Goal: Information Seeking & Learning: Find specific fact

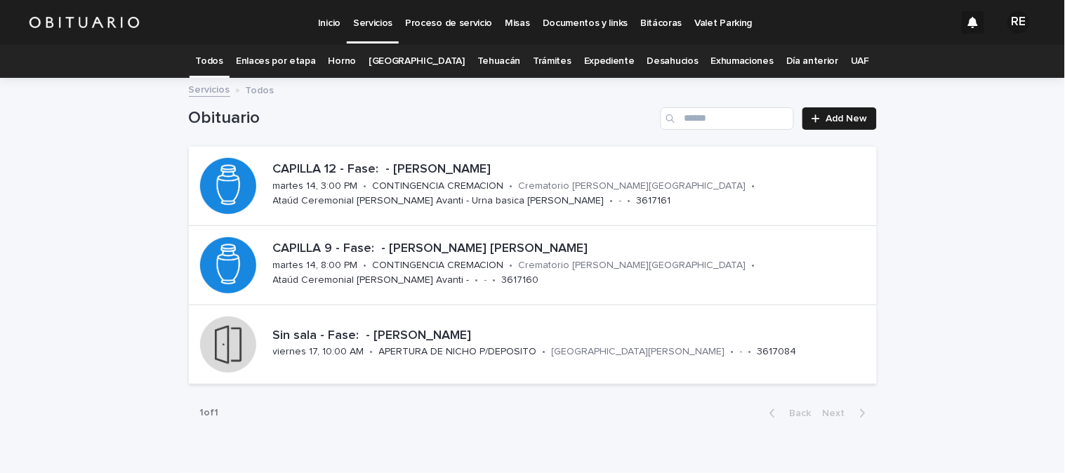
click at [602, 63] on link "Expediente" at bounding box center [609, 61] width 51 height 33
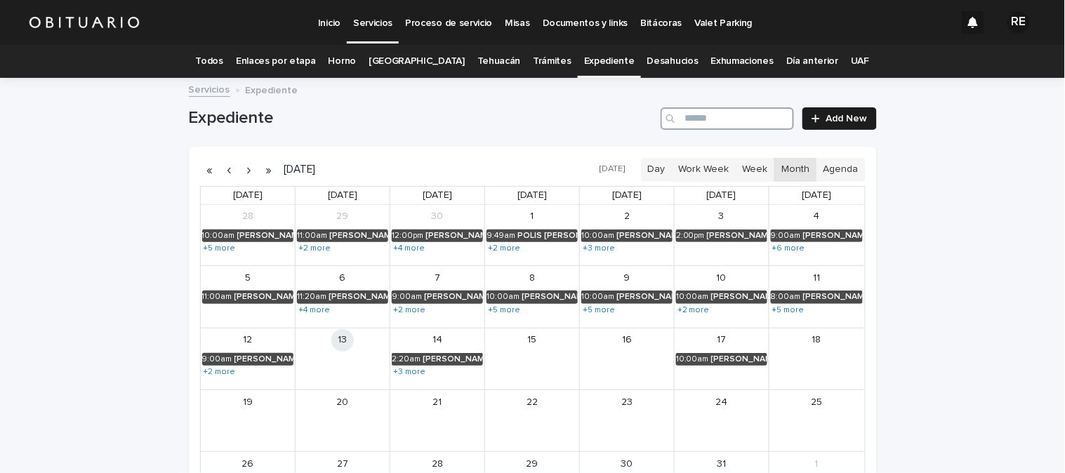
click at [704, 122] on input "Search" at bounding box center [727, 118] width 133 height 22
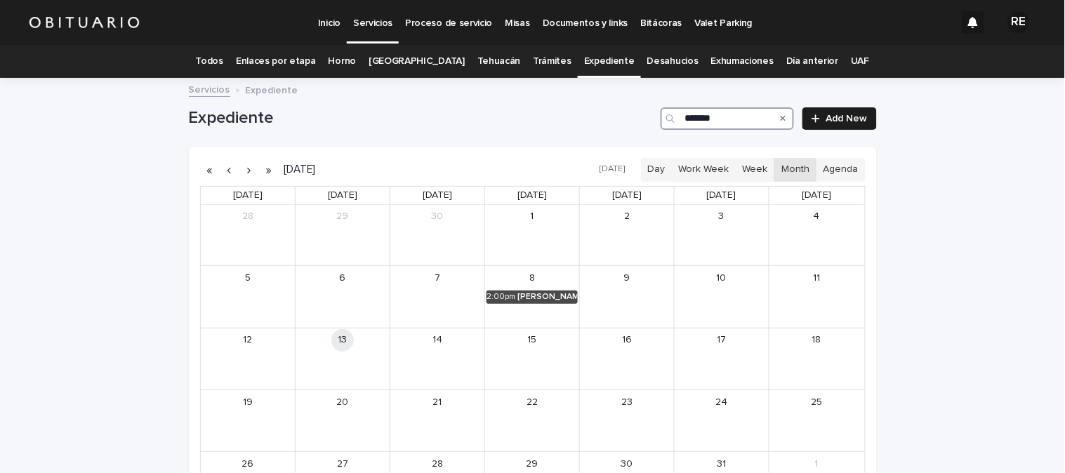
type input "********"
click at [556, 299] on div "[PERSON_NAME]" at bounding box center [547, 297] width 60 height 10
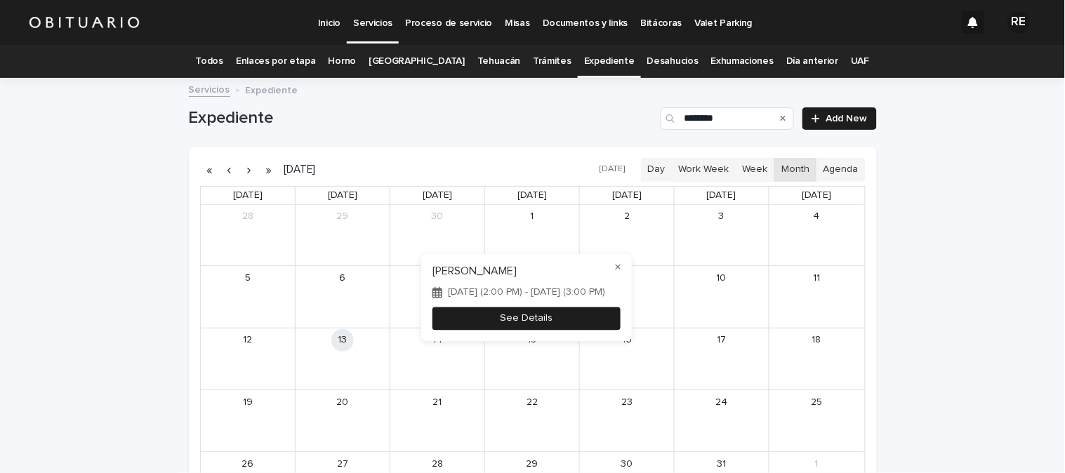
click at [548, 321] on button "See Details" at bounding box center [526, 318] width 188 height 23
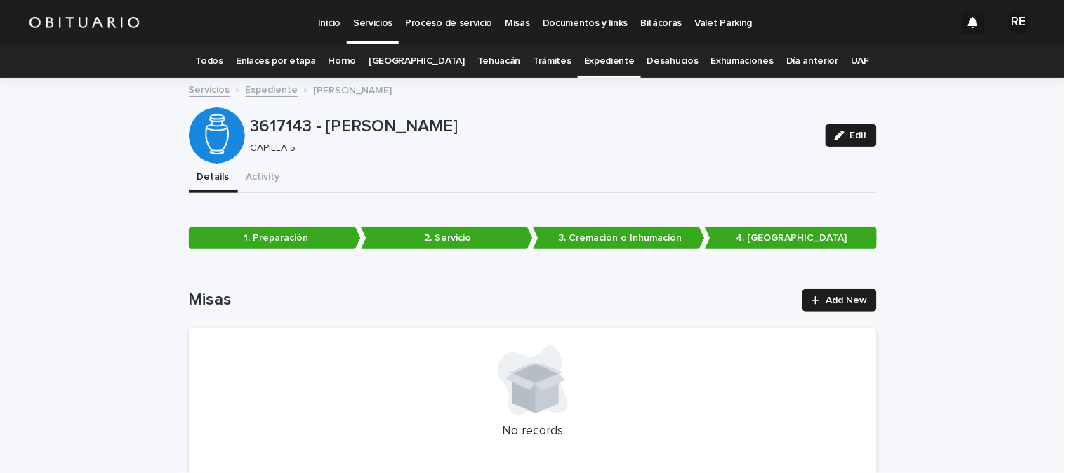
click at [223, 53] on link "Todos" at bounding box center [209, 61] width 27 height 33
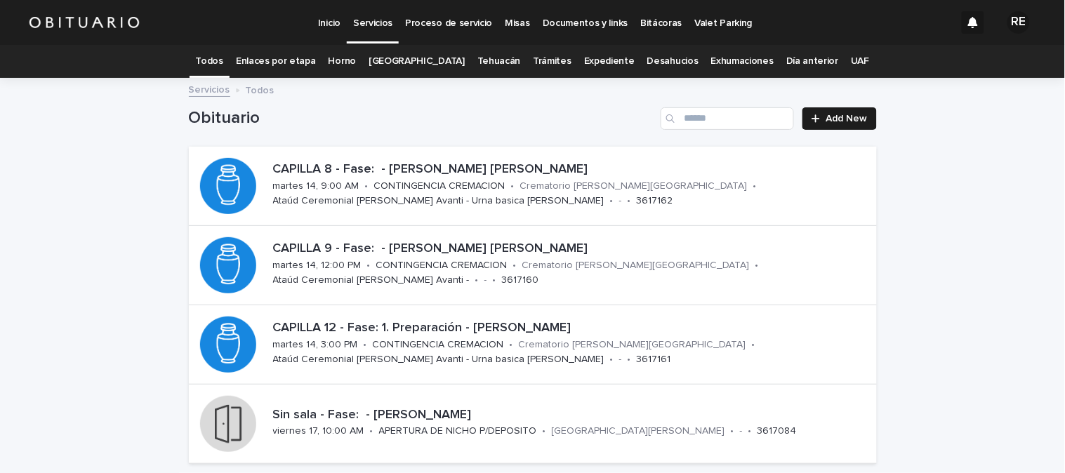
click at [591, 66] on link "Expediente" at bounding box center [609, 61] width 51 height 33
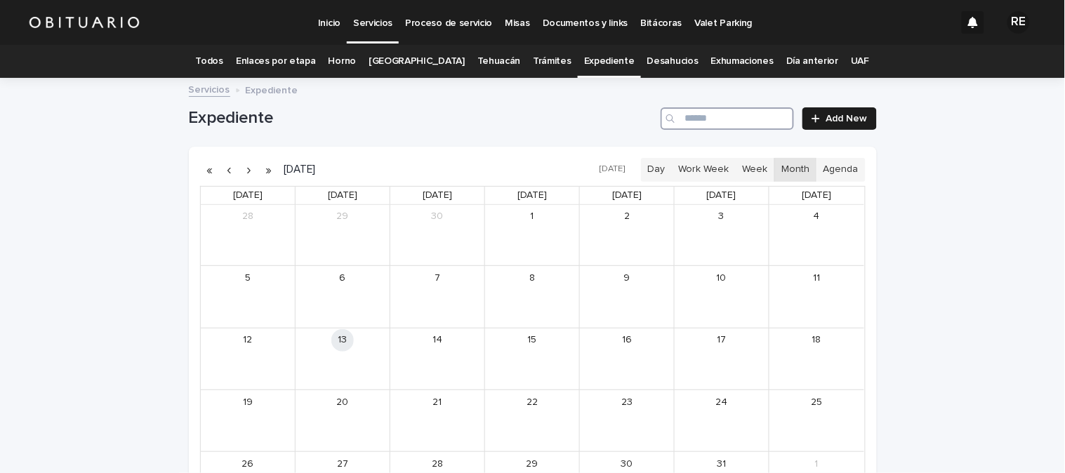
click at [684, 119] on input "Search" at bounding box center [727, 118] width 133 height 22
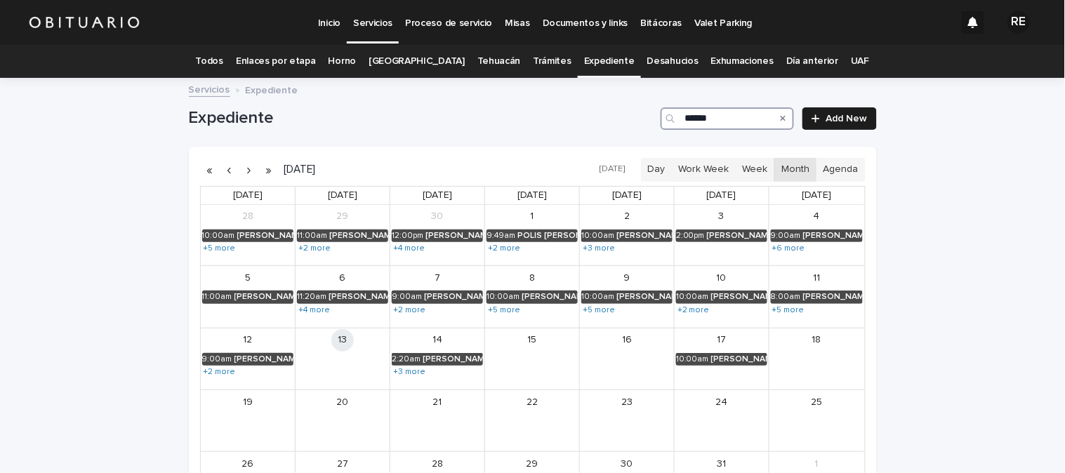
type input "*******"
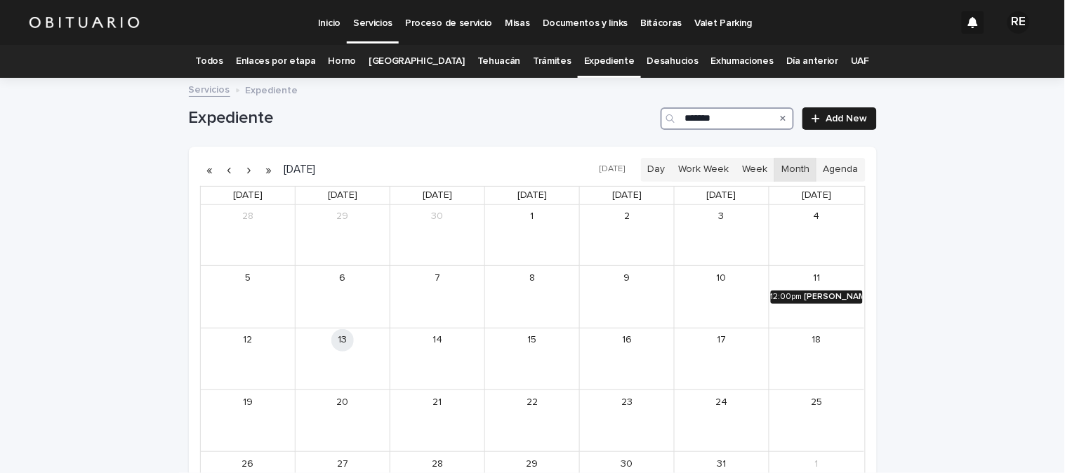
click at [825, 302] on div "[PERSON_NAME]" at bounding box center [833, 297] width 58 height 10
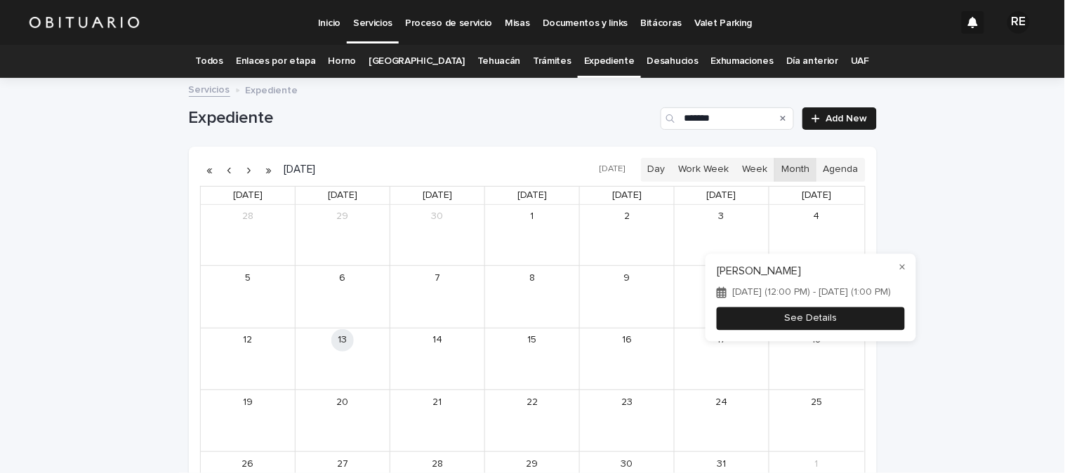
click at [816, 326] on button "See Details" at bounding box center [811, 318] width 188 height 23
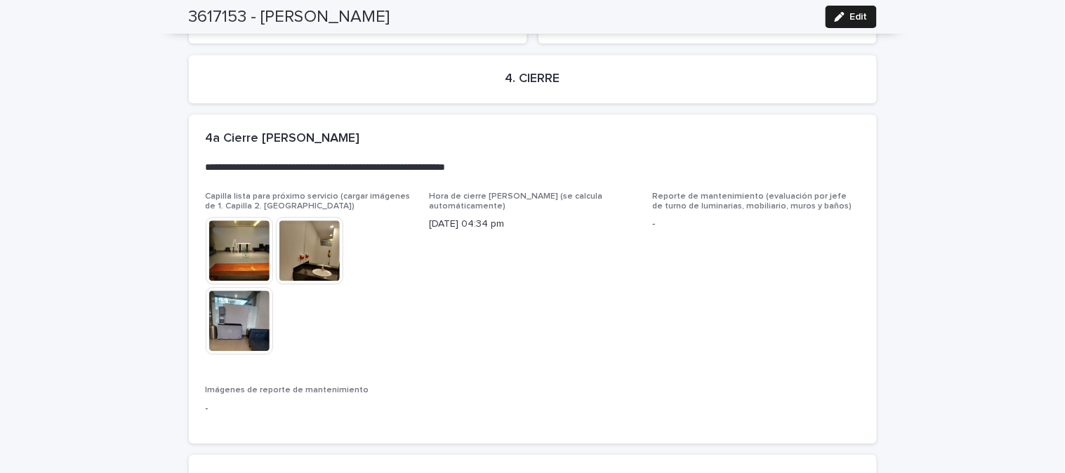
scroll to position [3632, 0]
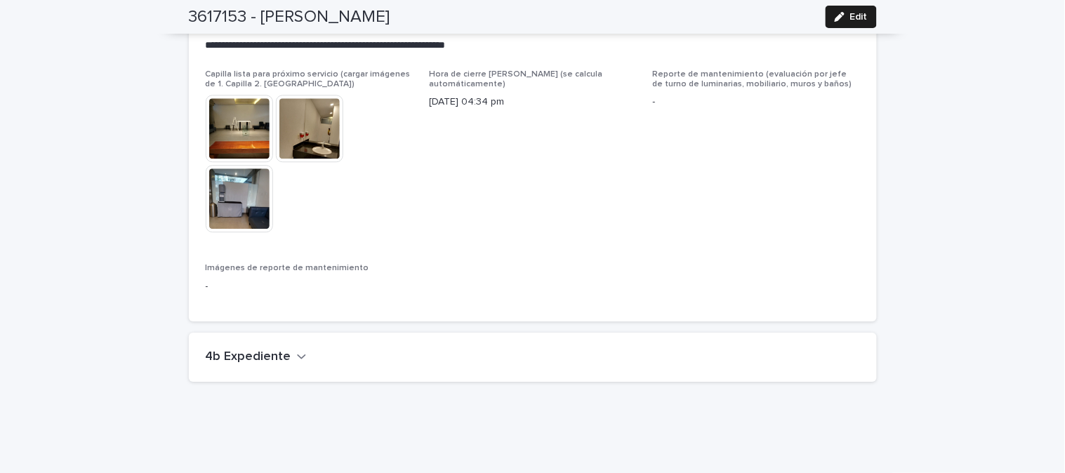
click at [297, 350] on icon "button" at bounding box center [302, 356] width 10 height 13
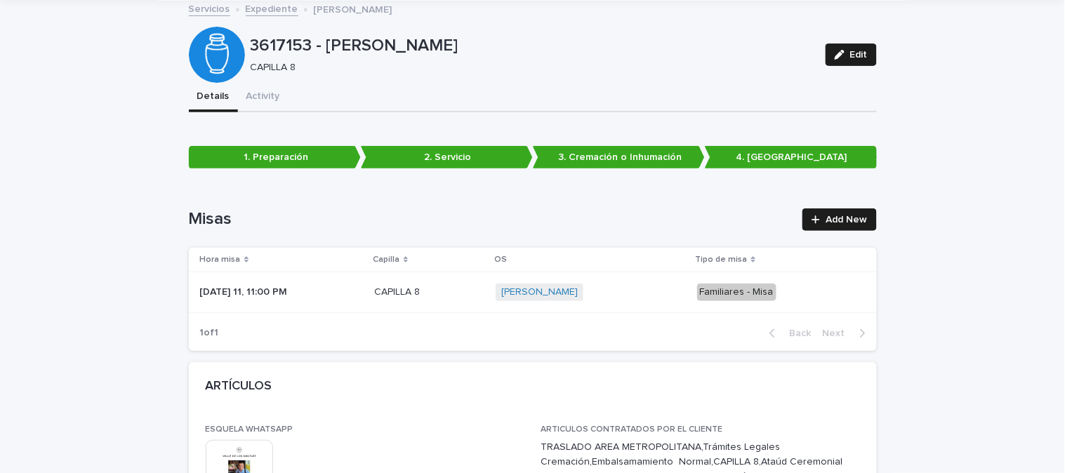
scroll to position [0, 0]
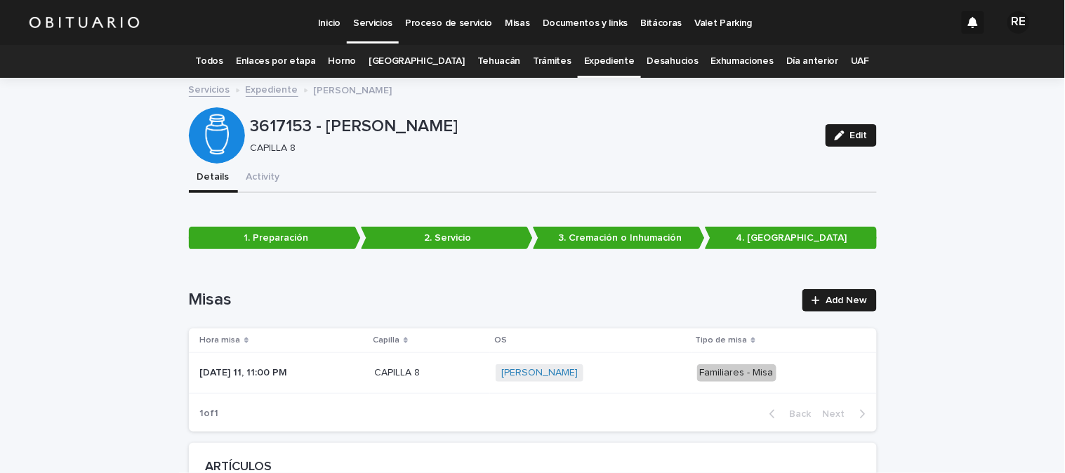
click at [584, 63] on link "Expediente" at bounding box center [609, 61] width 51 height 33
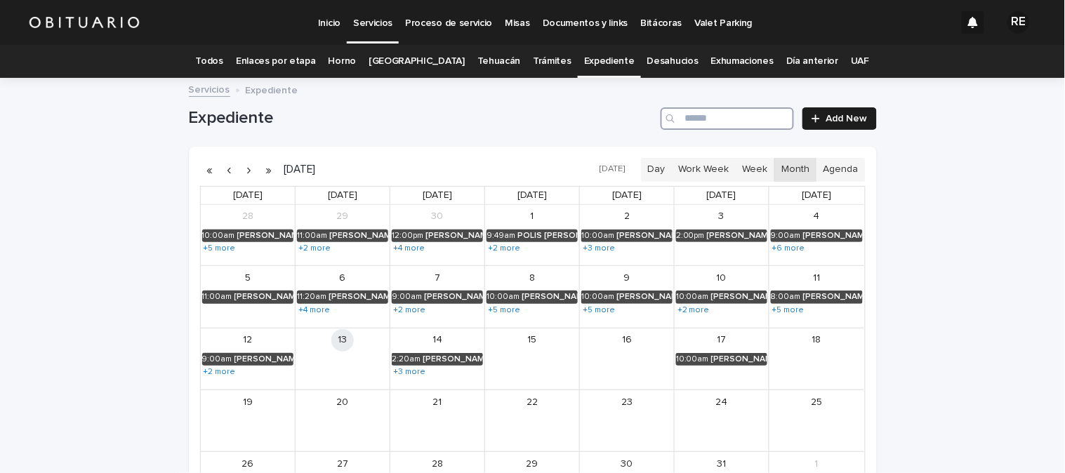
click at [715, 114] on input "Search" at bounding box center [727, 118] width 133 height 22
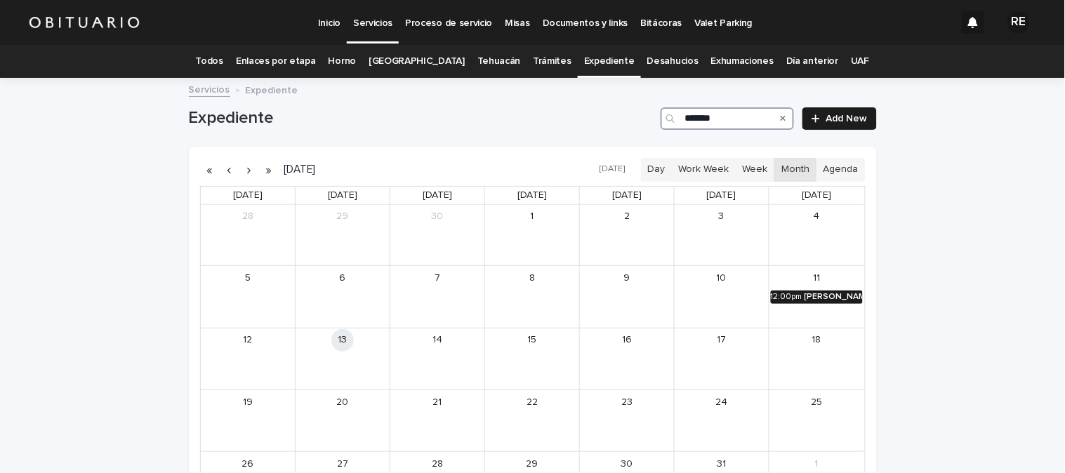
click at [814, 299] on div "[PERSON_NAME]" at bounding box center [833, 297] width 58 height 10
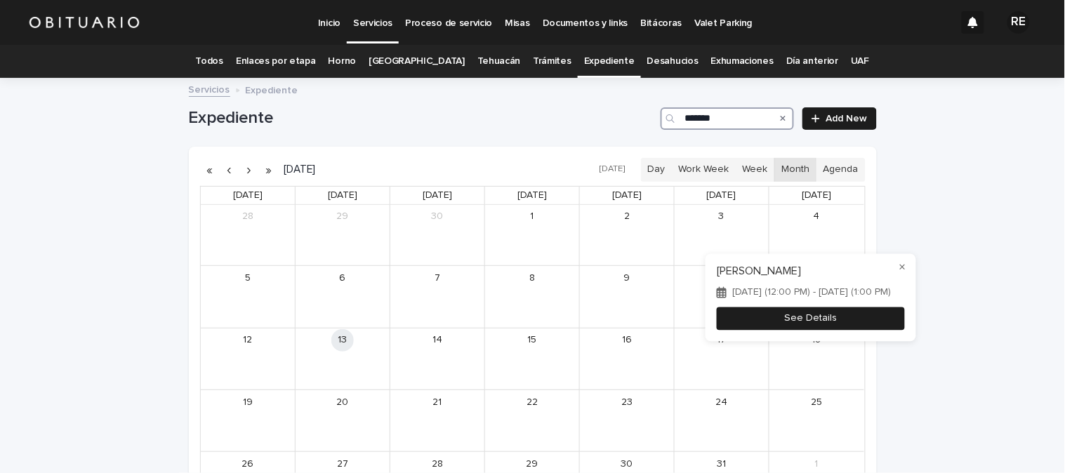
type input "*******"
click at [814, 314] on button "See Details" at bounding box center [811, 318] width 188 height 23
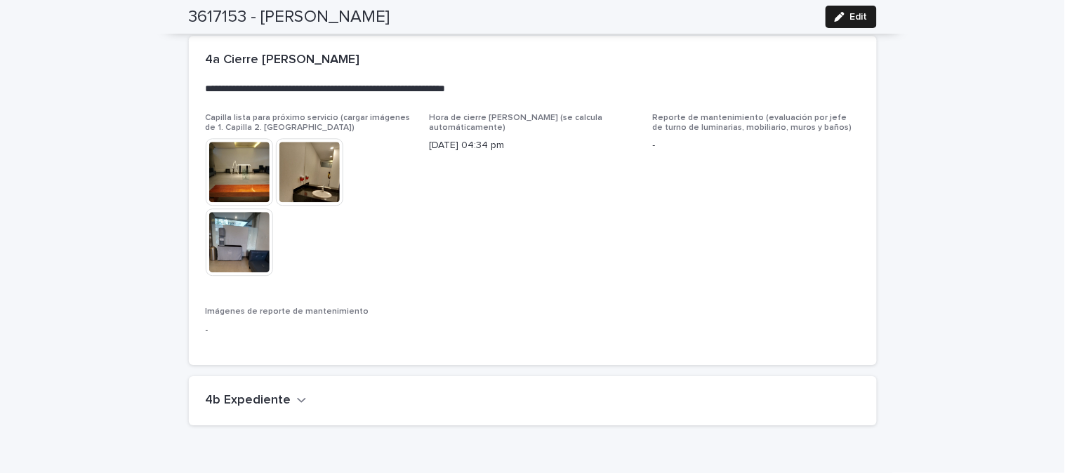
scroll to position [3632, 0]
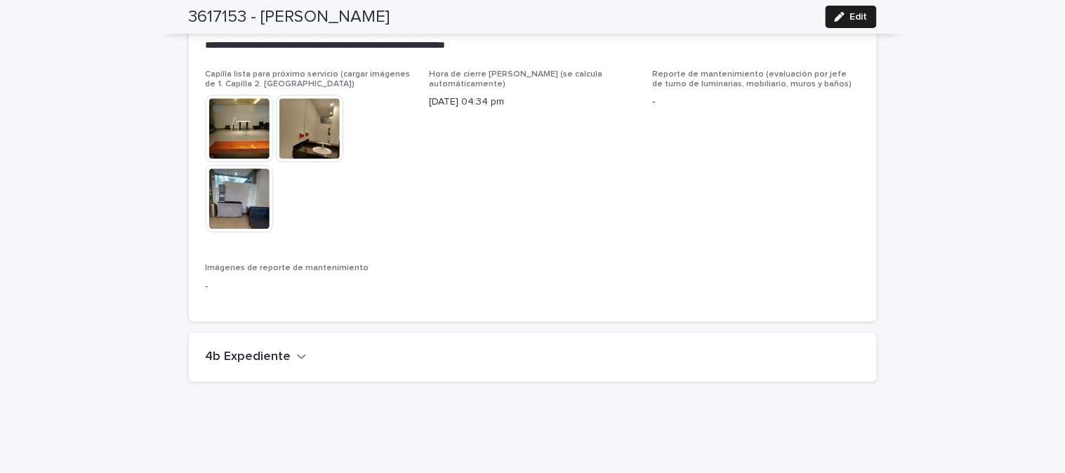
click at [297, 350] on icon "button" at bounding box center [302, 356] width 10 height 13
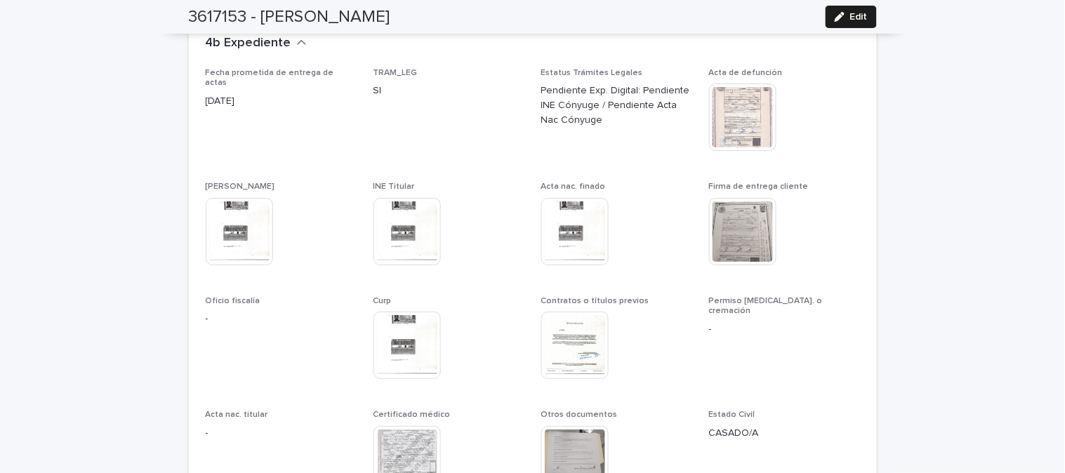
scroll to position [3944, 0]
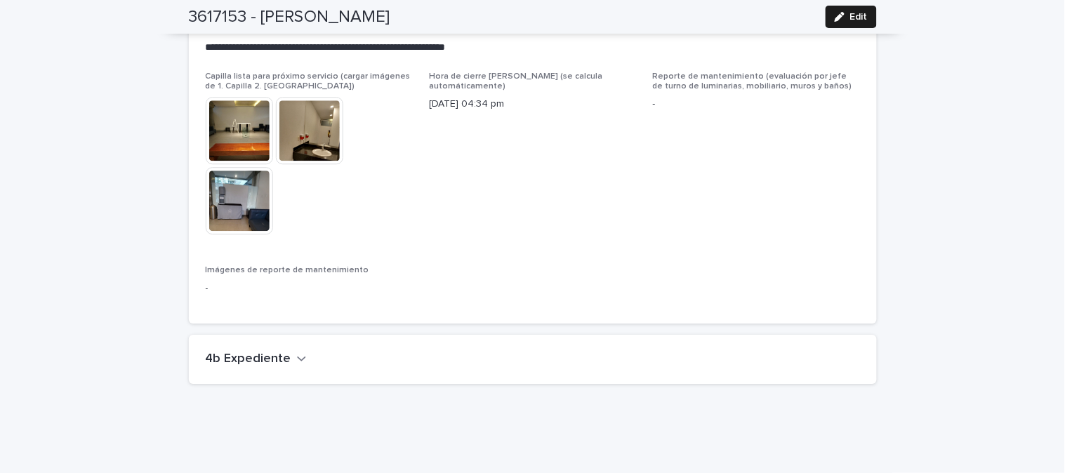
scroll to position [3632, 0]
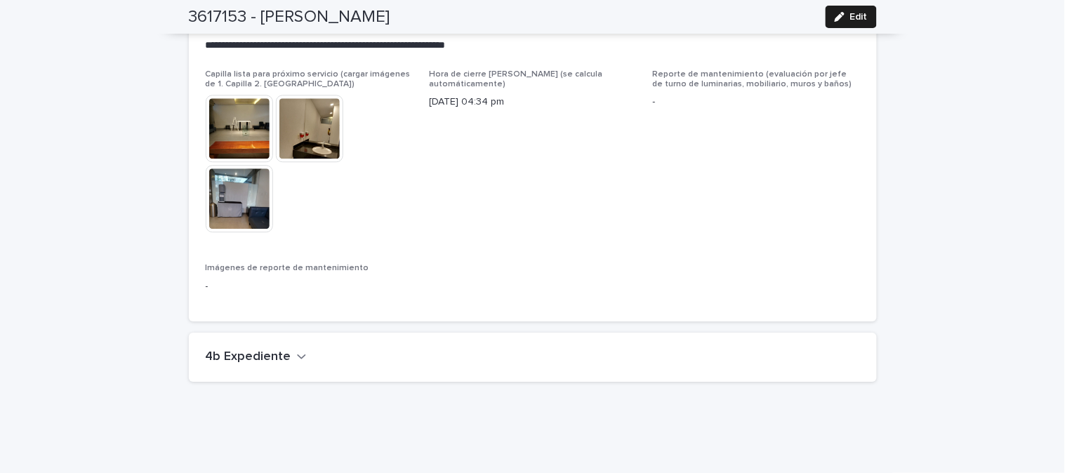
click at [297, 350] on icon "button" at bounding box center [302, 356] width 10 height 13
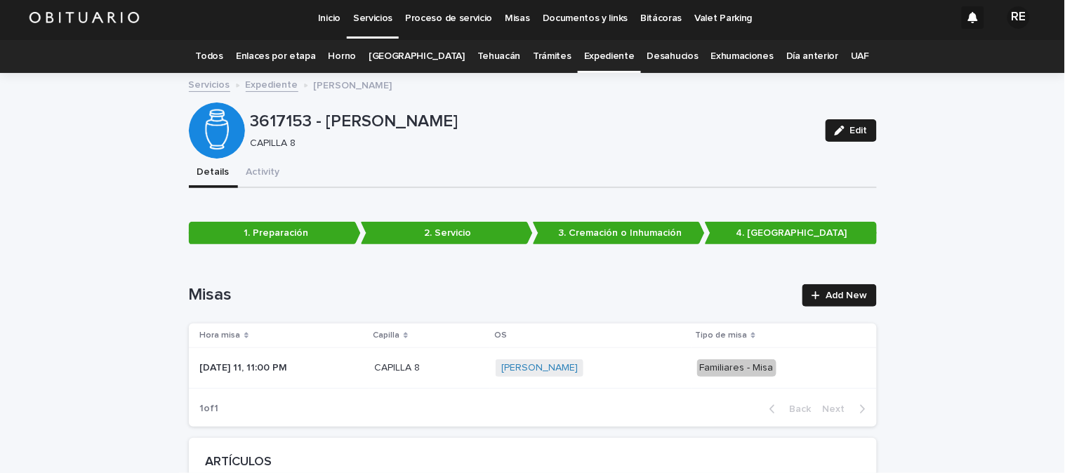
scroll to position [0, 0]
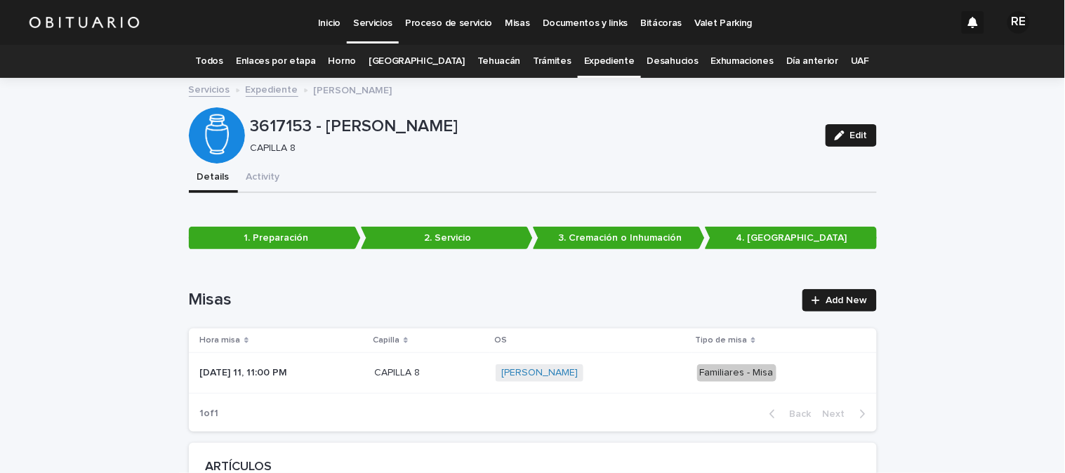
click at [223, 62] on link "Todos" at bounding box center [209, 61] width 27 height 33
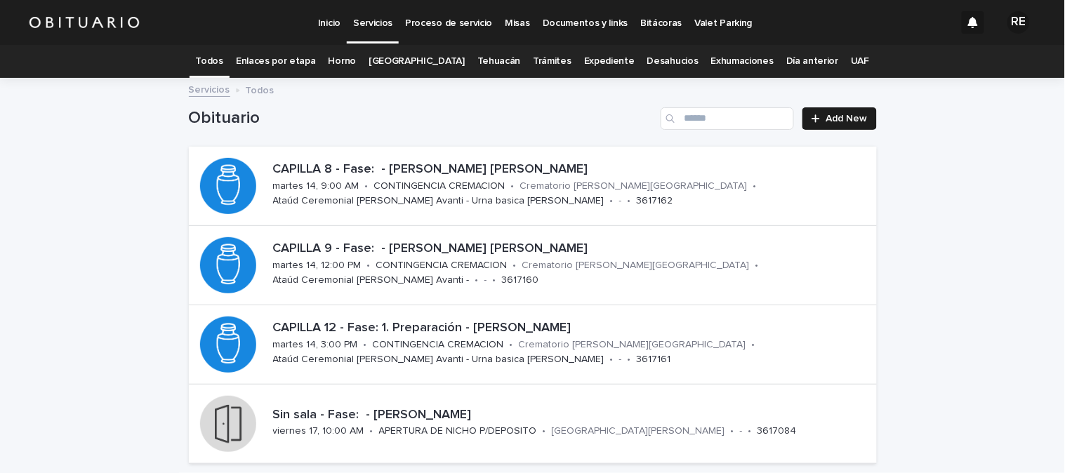
click at [588, 65] on link "Expediente" at bounding box center [609, 61] width 51 height 33
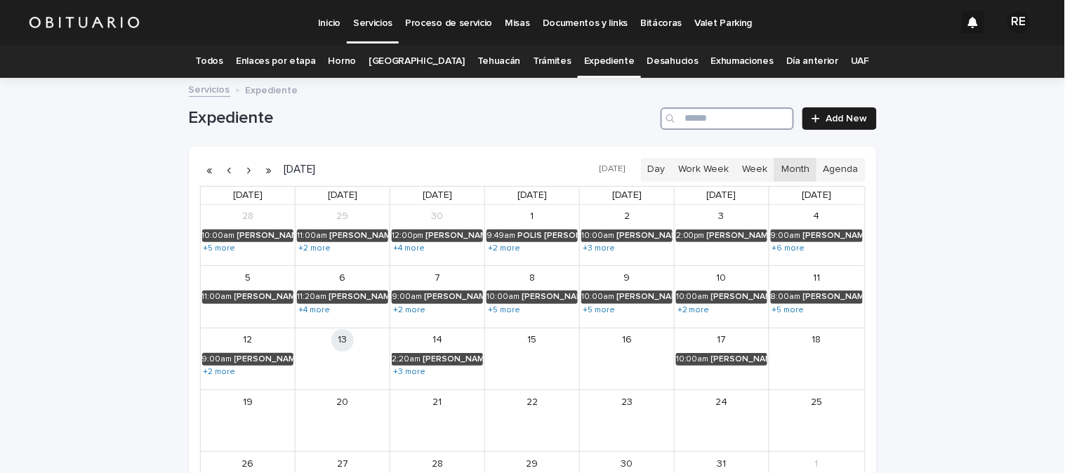
click at [719, 121] on input "Search" at bounding box center [727, 118] width 133 height 22
type input "*******"
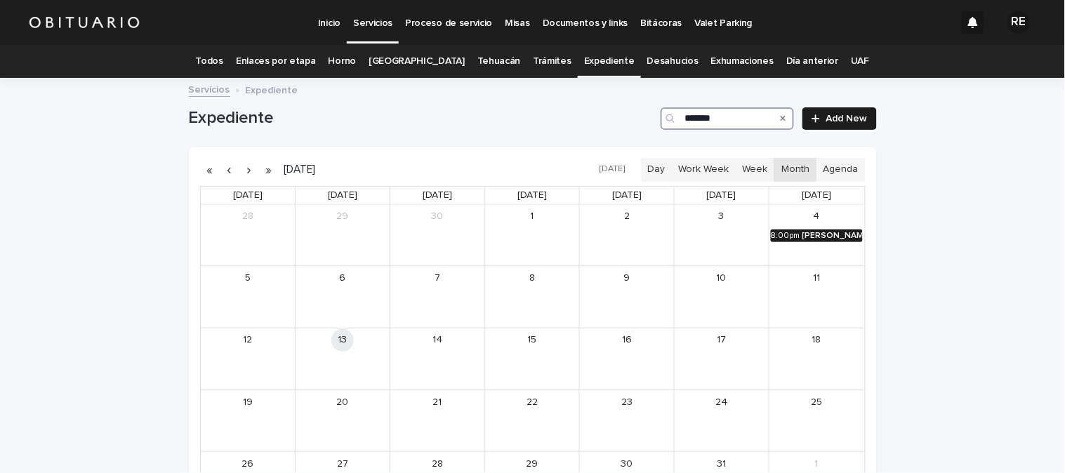
click at [802, 236] on div "[PERSON_NAME] [PERSON_NAME]" at bounding box center [832, 236] width 60 height 10
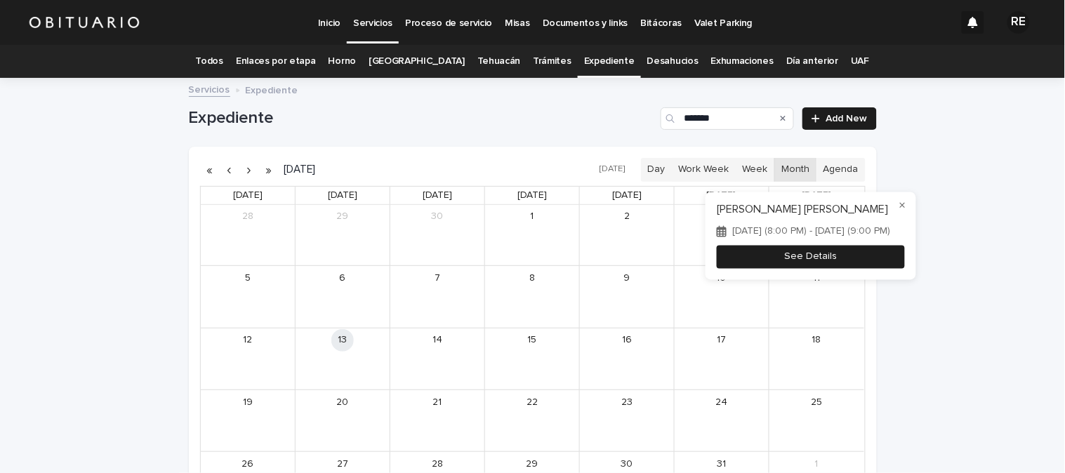
click at [795, 263] on button "See Details" at bounding box center [811, 257] width 188 height 23
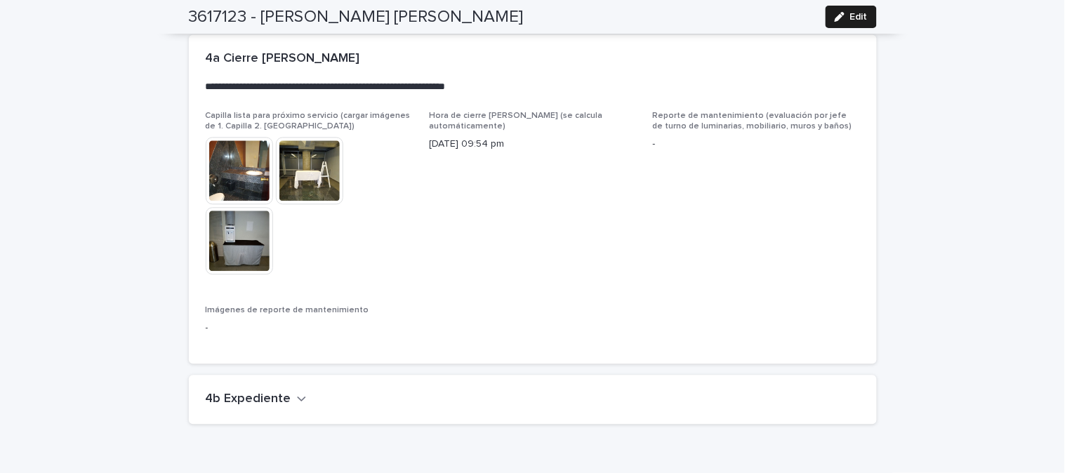
scroll to position [3517, 0]
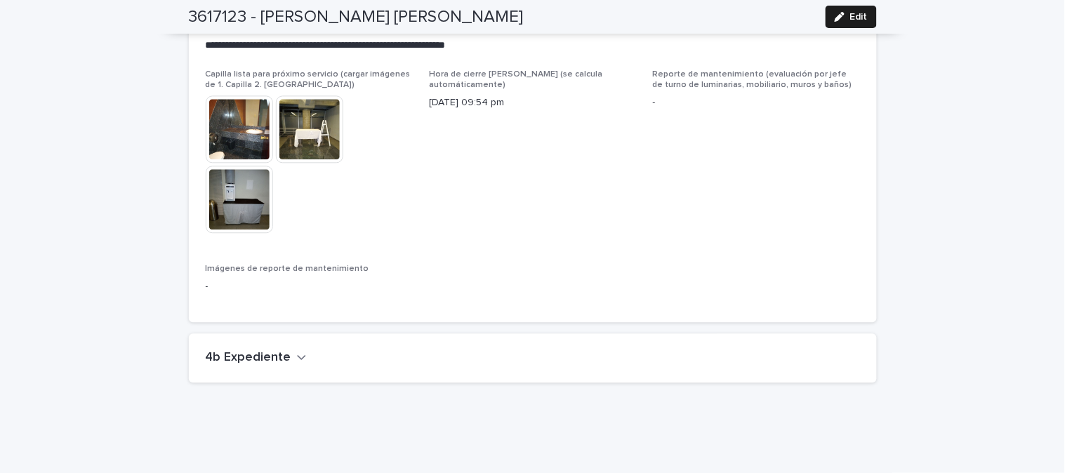
click at [297, 355] on icon "button" at bounding box center [301, 357] width 8 height 5
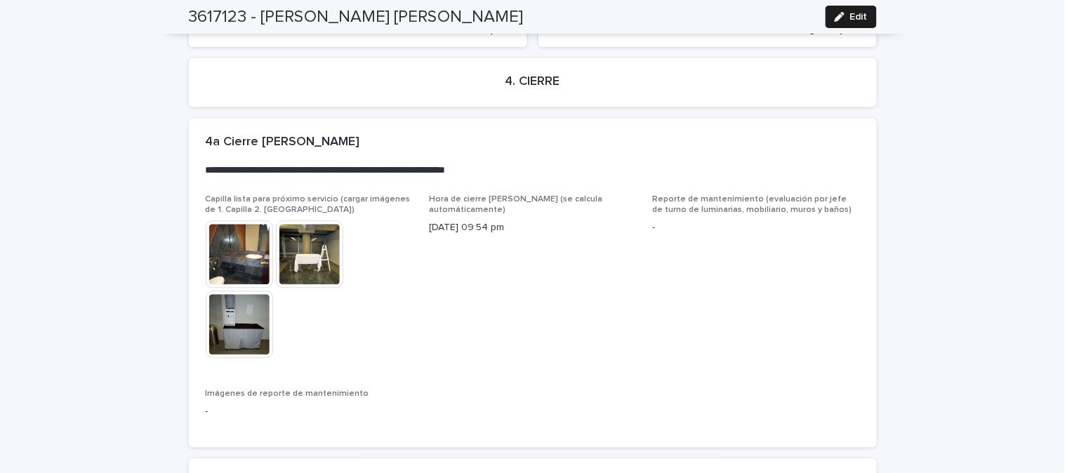
scroll to position [3361, 0]
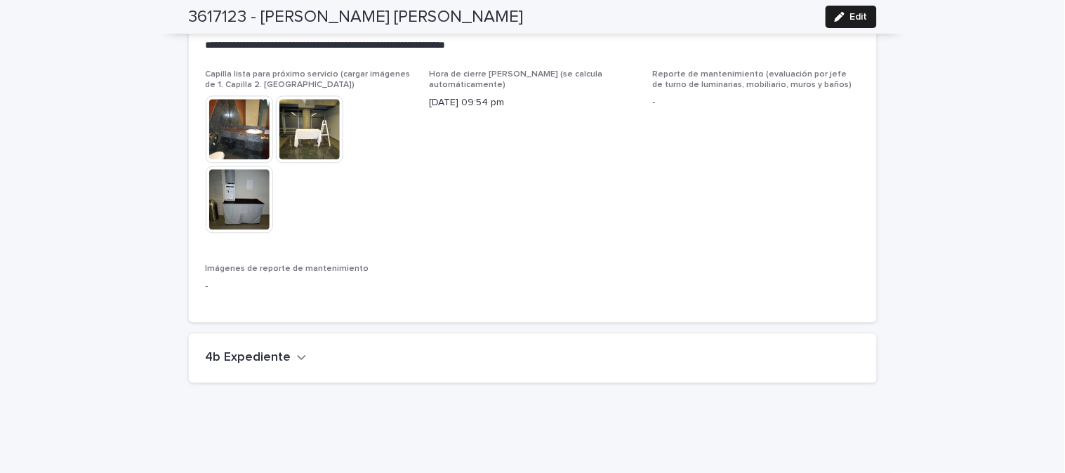
click at [297, 351] on icon "button" at bounding box center [302, 357] width 10 height 13
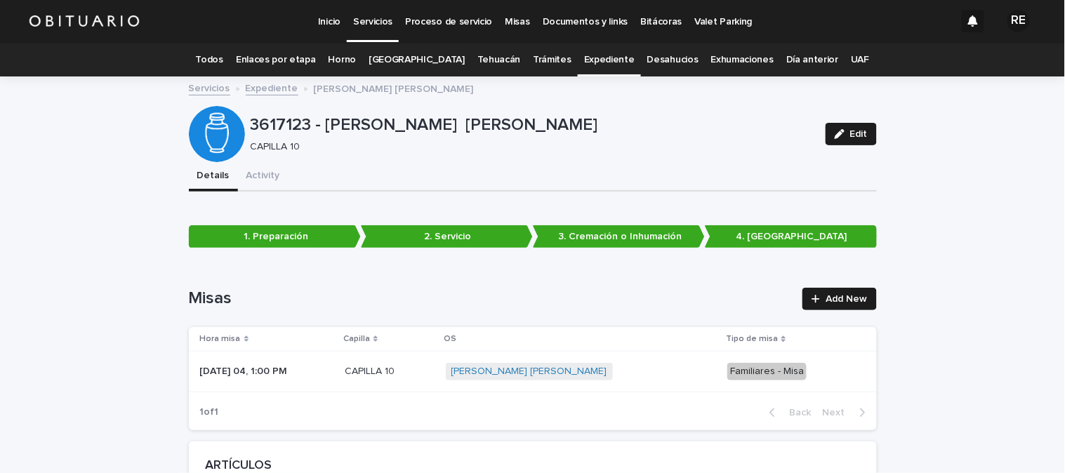
scroll to position [0, 0]
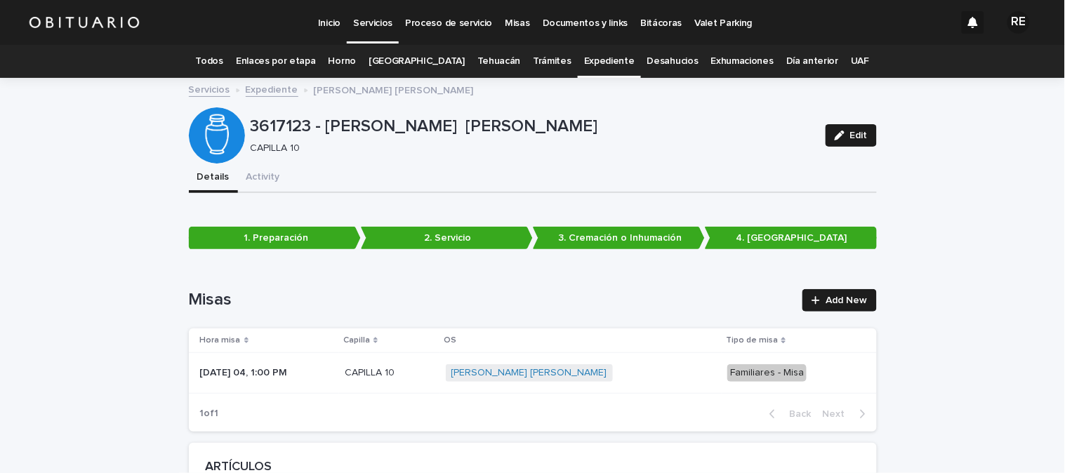
click at [223, 63] on link "Todos" at bounding box center [209, 61] width 27 height 33
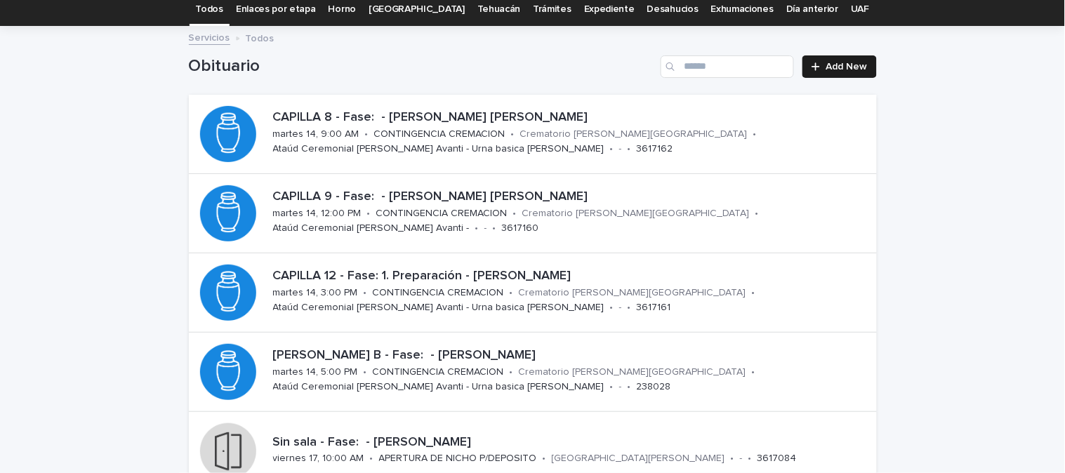
scroll to position [78, 0]
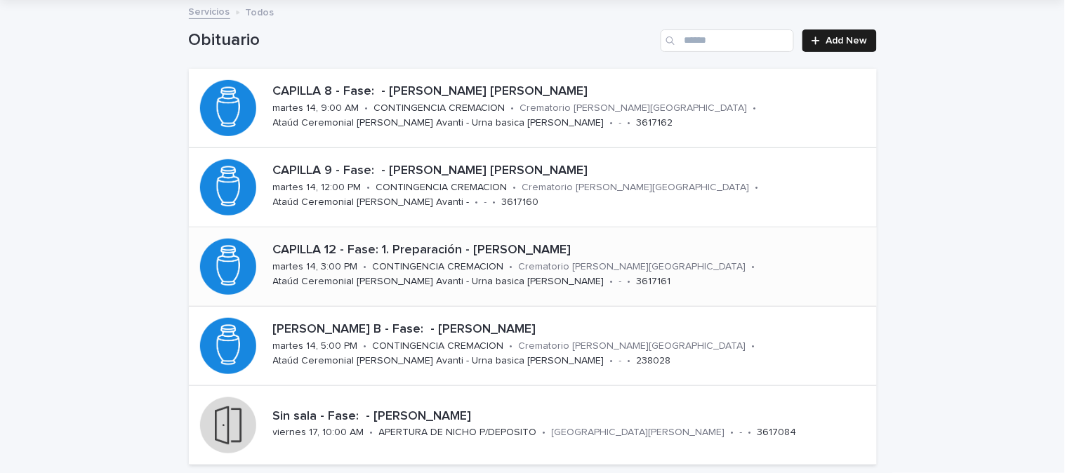
click at [400, 270] on p "CONTINGENCIA CREMACION" at bounding box center [438, 267] width 131 height 12
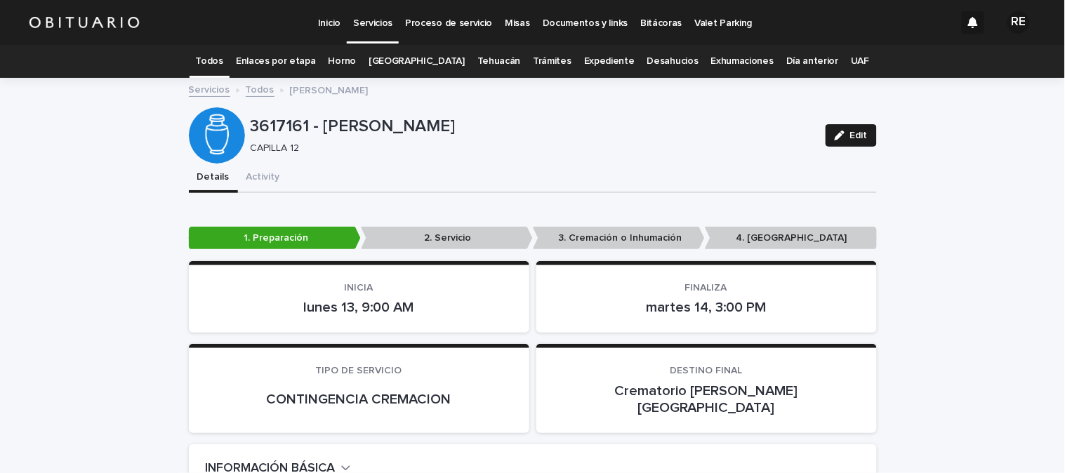
click at [222, 54] on link "Todos" at bounding box center [209, 61] width 27 height 33
